Goal: Task Accomplishment & Management: Complete application form

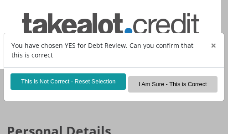
select select "Ms"
select select "ZAF"
select select "zul"
select select "ZAF"
select select "2"
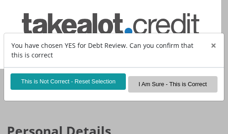
select select "[GEOGRAPHIC_DATA][DATE]"
select select "5"
select select "parents"
select select "1"
select select "53"
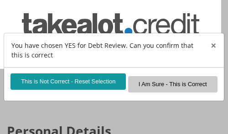
select select "Executive"
select select "24"
select select "30"
select select "SAV"
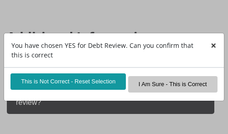
click at [214, 45] on span "×" at bounding box center [214, 45] width 6 height 13
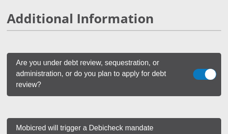
click at [202, 70] on span at bounding box center [205, 74] width 23 height 11
click at [200, 61] on input "checkbox" at bounding box center [200, 61] width 0 height 0
click at [165, 31] on div "Additional Information" at bounding box center [114, 32] width 228 height 42
drag, startPoint x: 163, startPoint y: 117, endPoint x: 163, endPoint y: 122, distance: 5.0
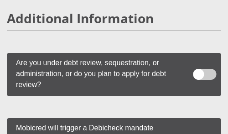
click at [162, 32] on div "Additional Information" at bounding box center [114, 32] width 228 height 42
click at [189, 29] on div "Additional Information" at bounding box center [114, 32] width 228 height 42
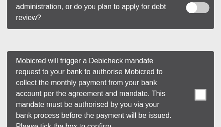
scroll to position [3769, 0]
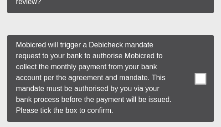
click at [200, 73] on span at bounding box center [200, 78] width 11 height 11
click at [185, 37] on input "checkbox" at bounding box center [185, 37] width 0 height 0
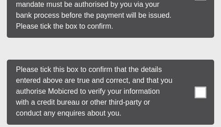
scroll to position [3860, 0]
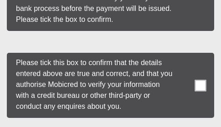
click at [200, 80] on span at bounding box center [200, 85] width 11 height 11
click at [185, 55] on input "checkbox" at bounding box center [185, 55] width 0 height 0
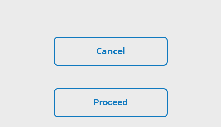
scroll to position [4043, 0]
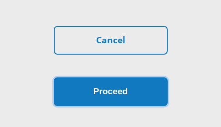
click at [117, 80] on button "Proceed" at bounding box center [111, 92] width 114 height 29
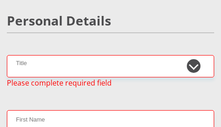
scroll to position [142, 0]
